Goal: Task Accomplishment & Management: Manage account settings

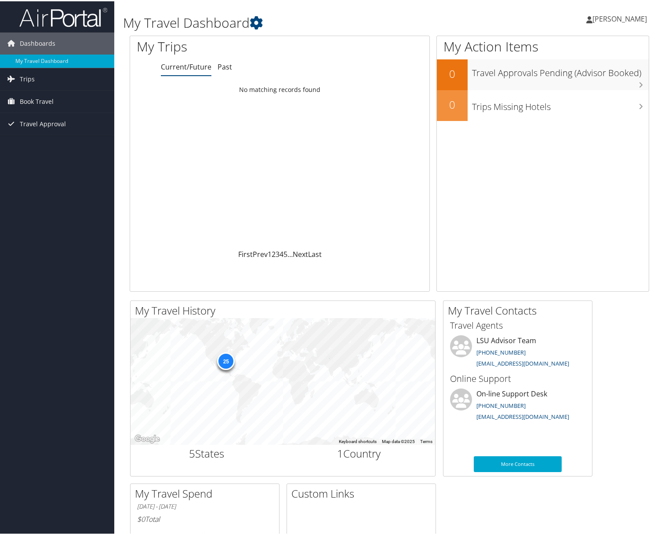
click at [196, 67] on link "Current/Future" at bounding box center [186, 66] width 51 height 10
click at [58, 76] on link "Trips" at bounding box center [57, 78] width 114 height 22
click at [62, 97] on link "Current/Future Trips" at bounding box center [57, 95] width 114 height 13
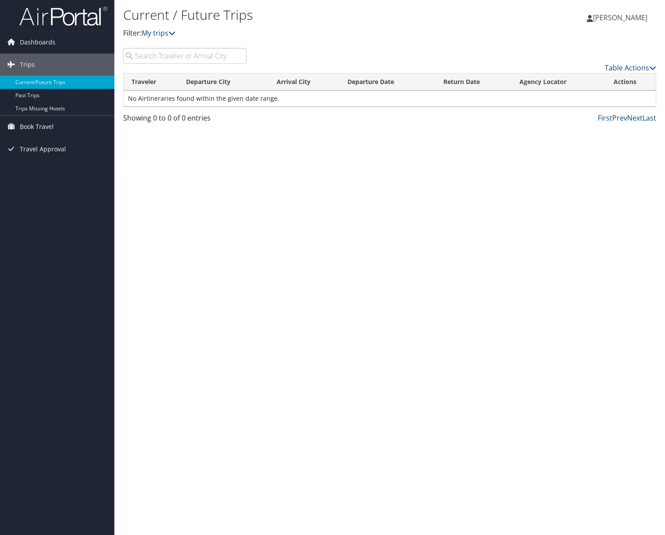
click at [644, 20] on span "[PERSON_NAME]" at bounding box center [620, 18] width 55 height 10
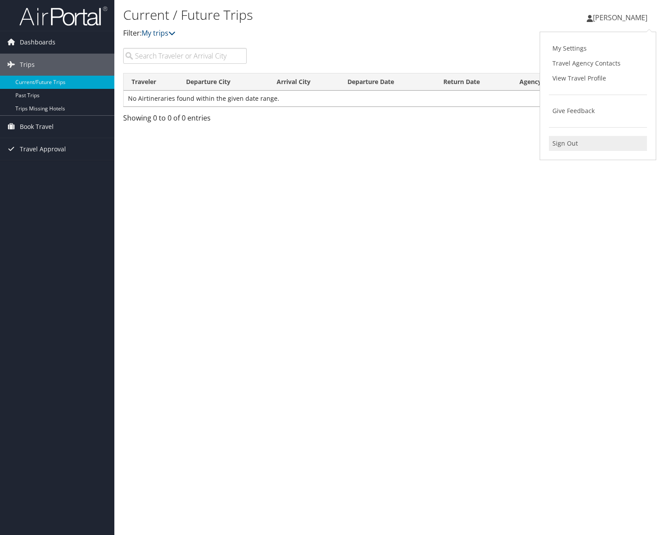
click at [569, 142] on link "Sign Out" at bounding box center [598, 143] width 98 height 15
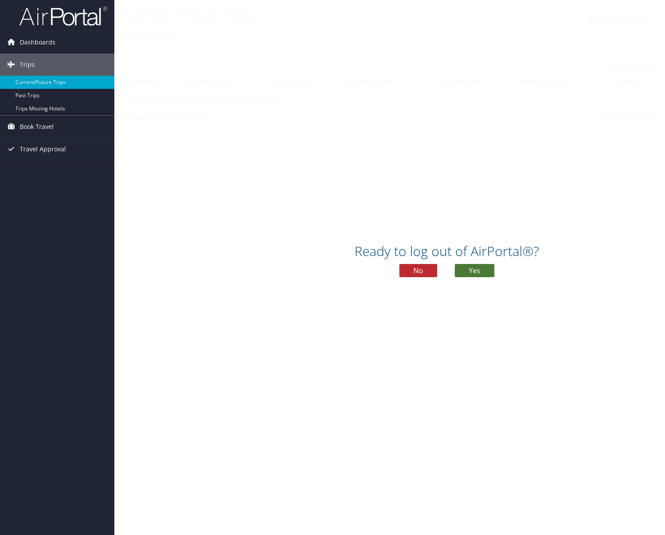
click at [470, 267] on button "Yes" at bounding box center [475, 270] width 40 height 13
